Goal: Transaction & Acquisition: Subscribe to service/newsletter

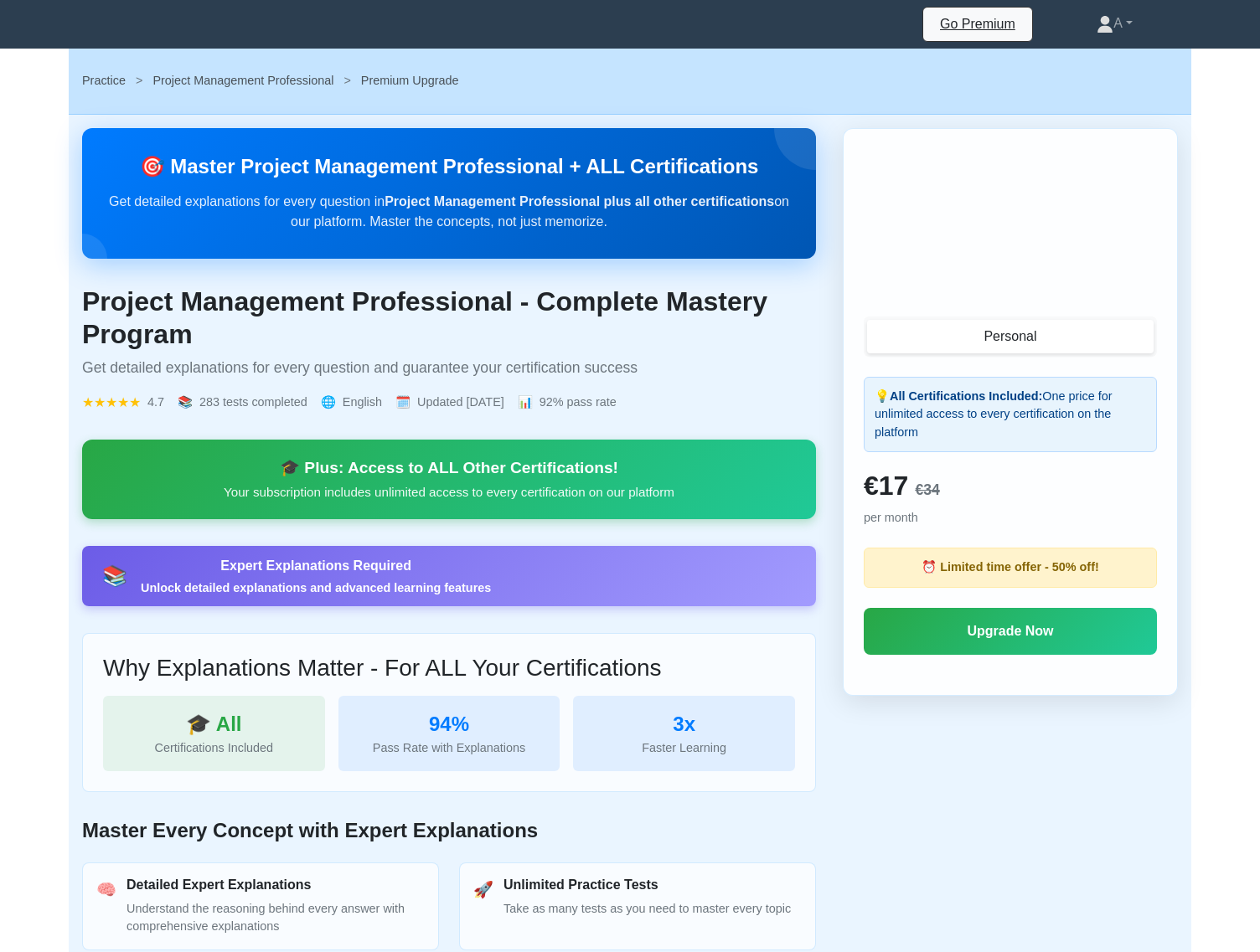
drag, startPoint x: 415, startPoint y: 408, endPoint x: 547, endPoint y: 410, distance: 132.0
click at [547, 410] on div "★★★★★ 4.7 📚 283 tests completed 🌐 English 🗓️ Updated December 2024 📊 92% pass r…" at bounding box center [449, 402] width 733 height 20
copy span "Updated [DATE]"
click at [840, 718] on div "🎯 Master Project Management Professional + ALL Certifications Get detailed expl…" at bounding box center [630, 650] width 1096 height 1046
